Goal: Navigation & Orientation: Understand site structure

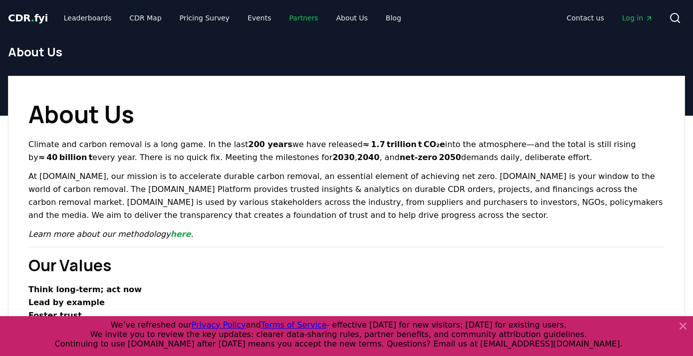
click at [298, 21] on link "Partners" at bounding box center [304, 18] width 45 height 18
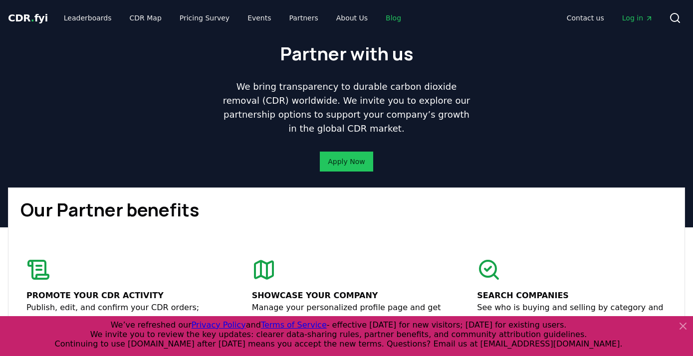
click at [378, 18] on link "Blog" at bounding box center [393, 18] width 31 height 18
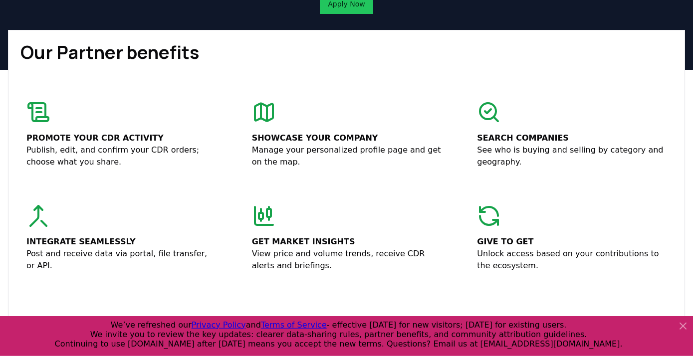
scroll to position [162, 0]
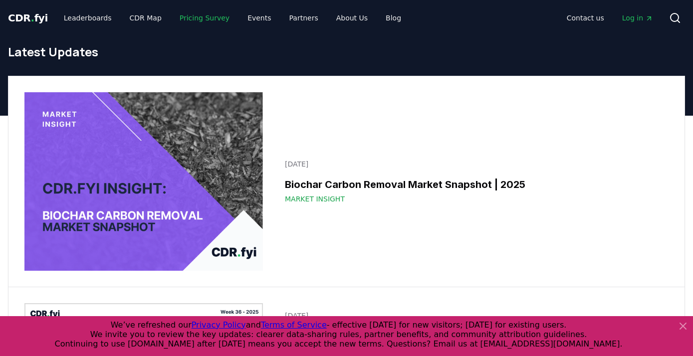
click at [178, 17] on link "Pricing Survey" at bounding box center [205, 18] width 66 height 18
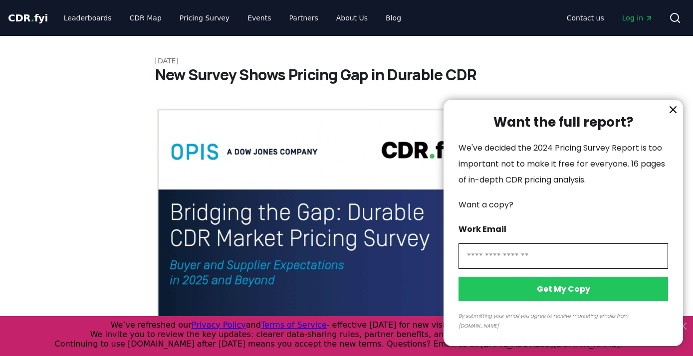
click at [672, 116] on icon "information" at bounding box center [673, 110] width 12 height 12
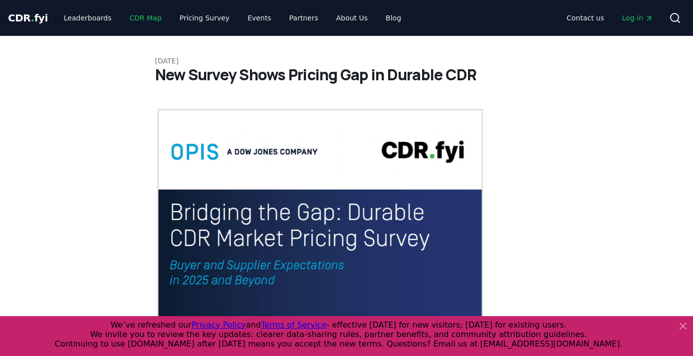
click at [141, 19] on link "CDR Map" at bounding box center [146, 18] width 48 height 18
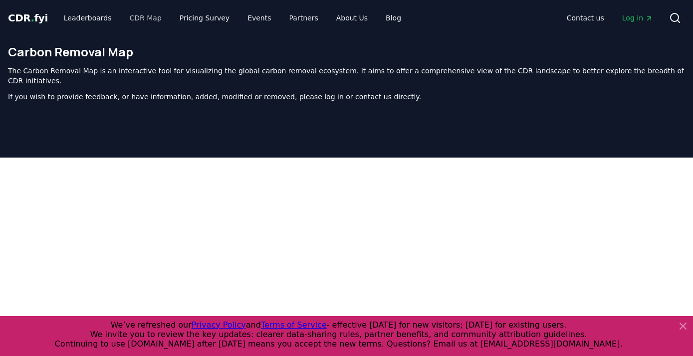
scroll to position [307, 0]
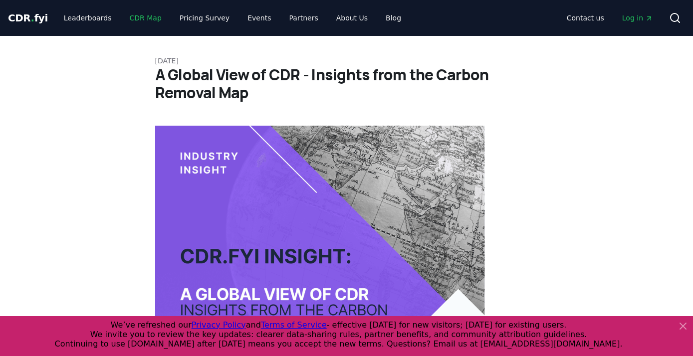
click at [136, 20] on link "CDR Map" at bounding box center [146, 18] width 48 height 18
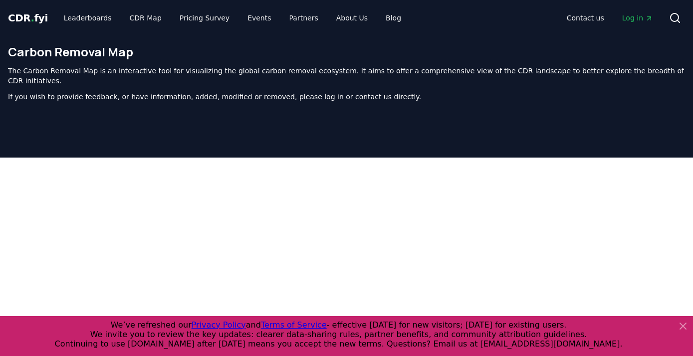
scroll to position [307, 0]
